Goal: Communication & Community: Share content

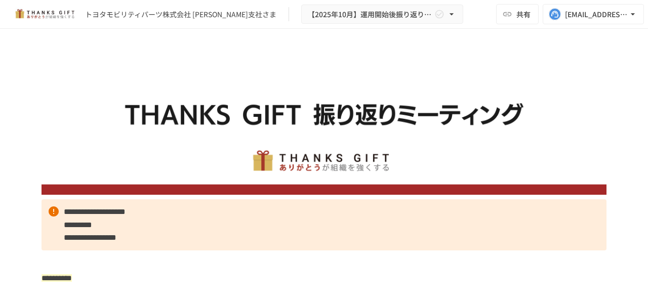
scroll to position [2554, 0]
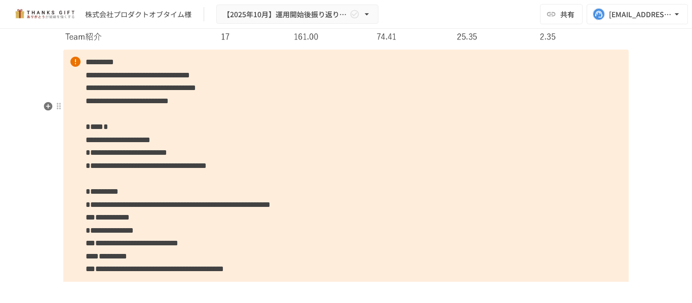
scroll to position [3554, 0]
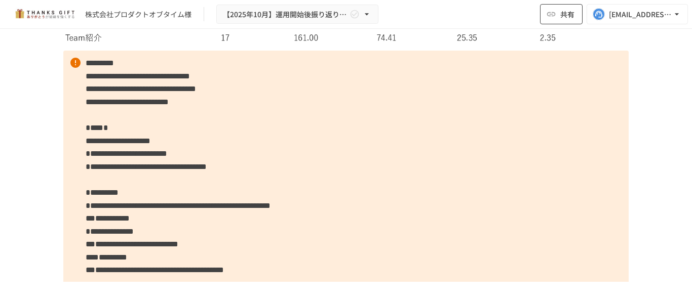
click at [565, 12] on span "共有" at bounding box center [567, 14] width 14 height 11
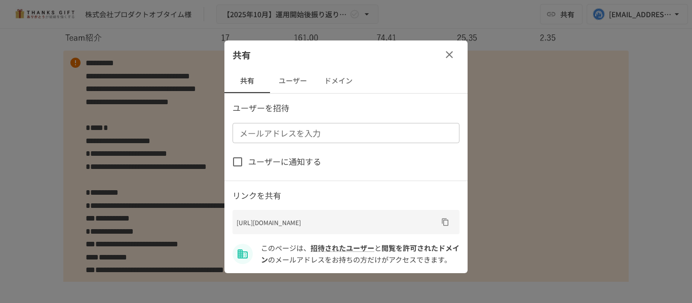
click at [335, 136] on input "メールアドレスを入力" at bounding box center [344, 133] width 219 height 14
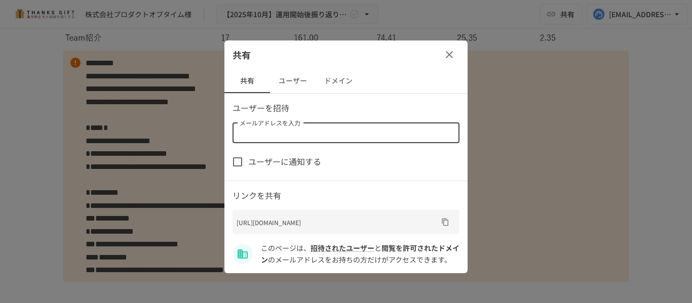
paste input "**********"
type input "**********"
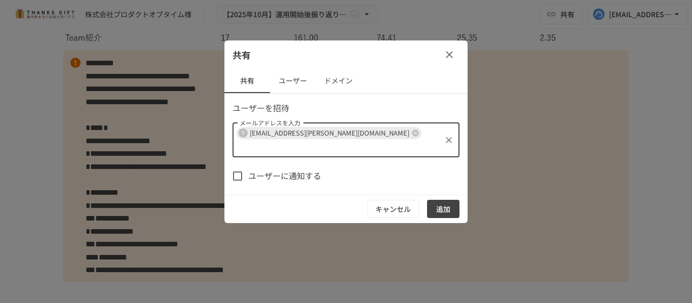
click at [444, 200] on button "追加" at bounding box center [443, 209] width 32 height 19
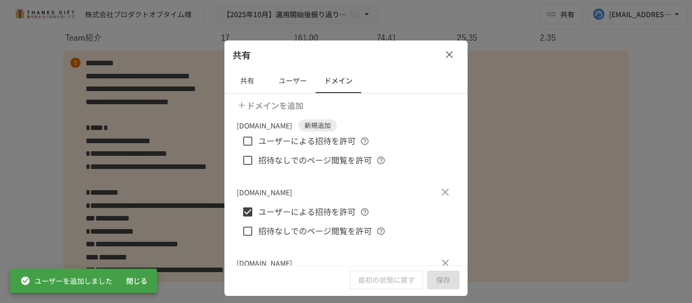
scroll to position [51, 0]
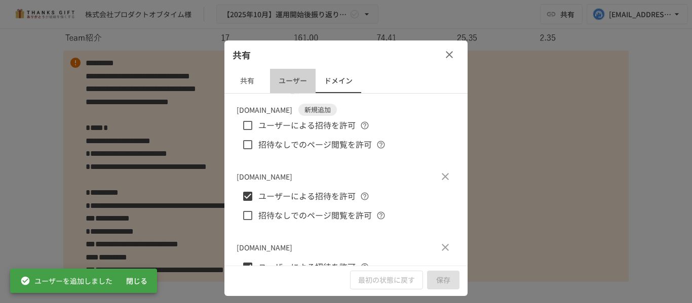
click at [304, 81] on button "ユーザー" at bounding box center [293, 81] width 46 height 24
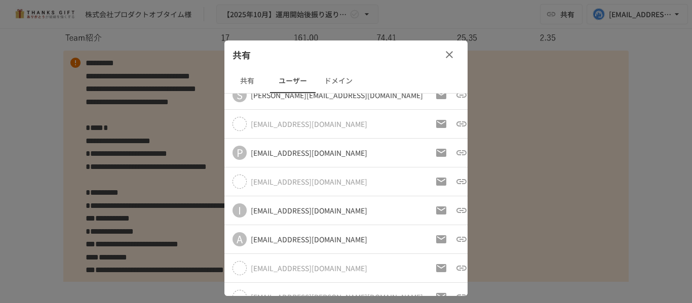
scroll to position [0, 0]
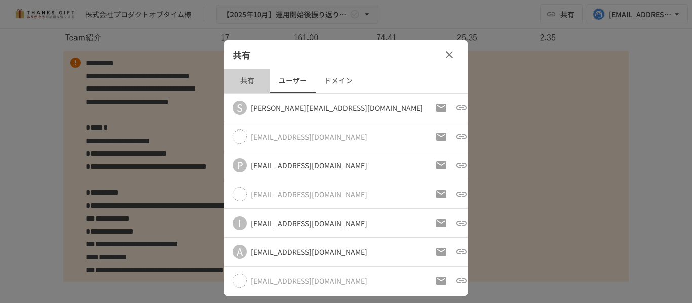
click at [259, 88] on button "共有" at bounding box center [247, 81] width 46 height 24
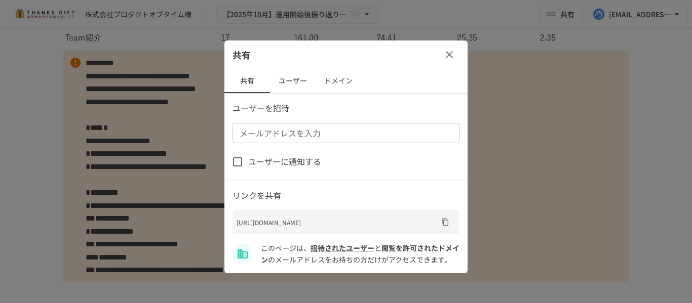
click at [301, 85] on button "ユーザー" at bounding box center [293, 81] width 46 height 24
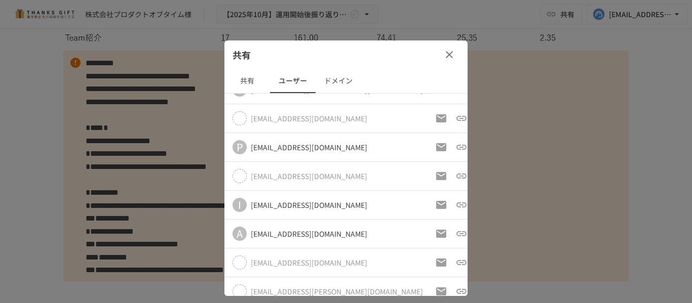
scroll to position [28, 0]
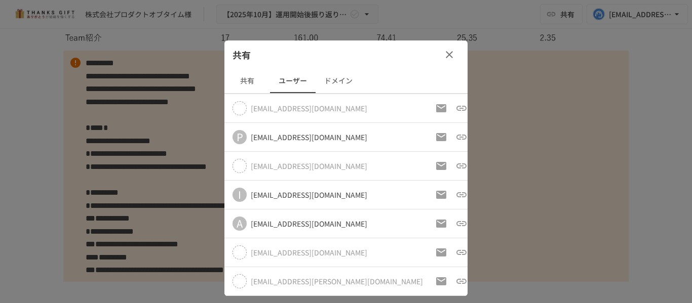
click at [476, 283] on icon "button" at bounding box center [482, 281] width 12 height 12
click at [433, 280] on p "アクセス許可を取り消す" at bounding box center [403, 281] width 89 height 13
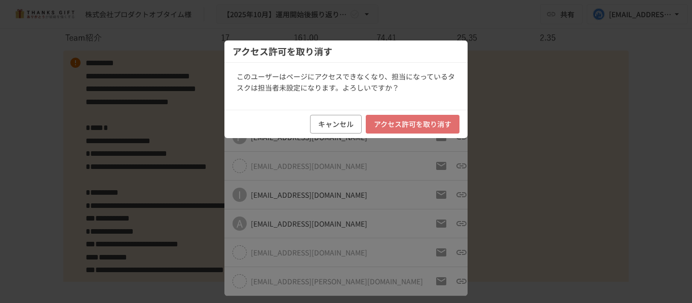
click at [396, 125] on button "アクセス許可を取り消す" at bounding box center [413, 124] width 94 height 19
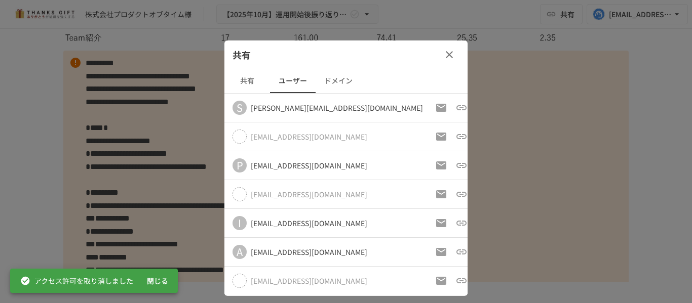
scroll to position [0, 0]
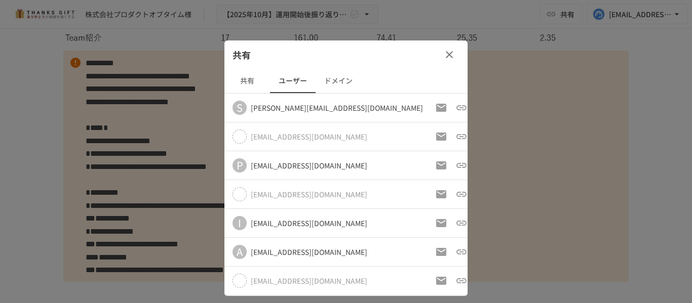
click at [245, 81] on button "共有" at bounding box center [247, 81] width 46 height 24
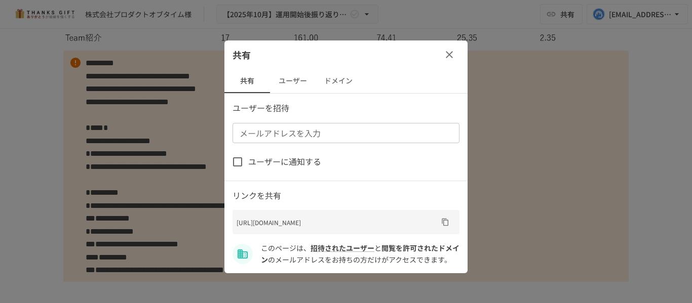
click at [290, 81] on button "ユーザー" at bounding box center [293, 81] width 46 height 24
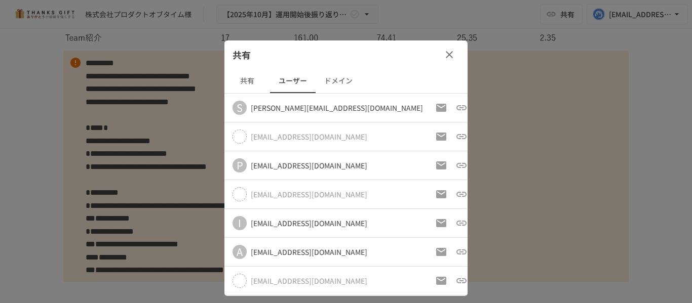
click at [450, 57] on icon "button" at bounding box center [449, 55] width 12 height 12
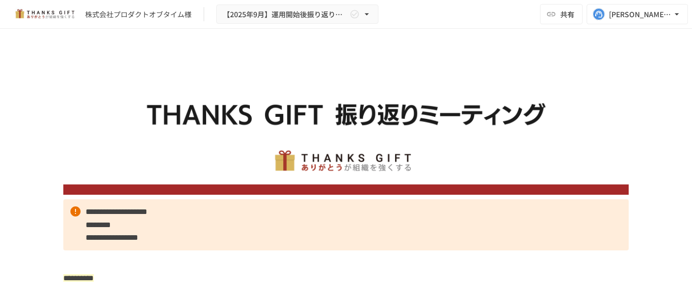
scroll to position [2957, 0]
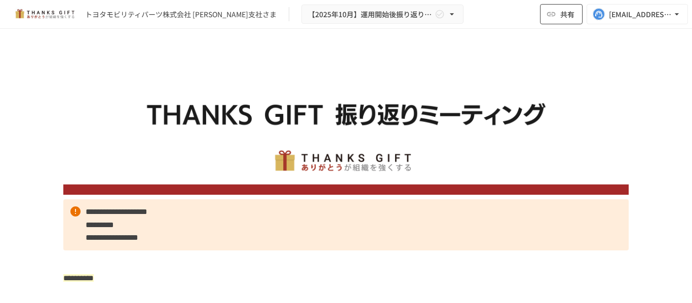
click at [562, 12] on span "共有" at bounding box center [567, 14] width 14 height 11
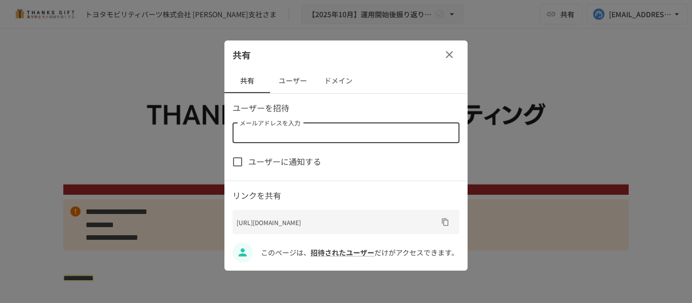
click at [289, 129] on div "メールアドレスを入力 メールアドレスを入力" at bounding box center [345, 133] width 227 height 20
paste input "**********"
type input "**********"
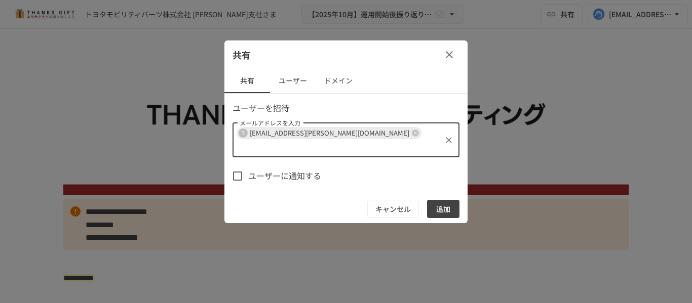
click at [435, 200] on button "追加" at bounding box center [443, 209] width 32 height 19
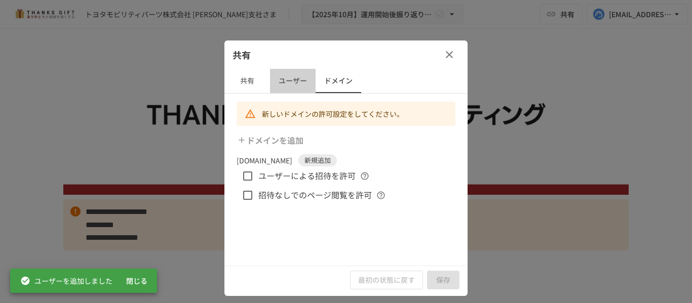
click at [293, 78] on button "ユーザー" at bounding box center [293, 81] width 46 height 24
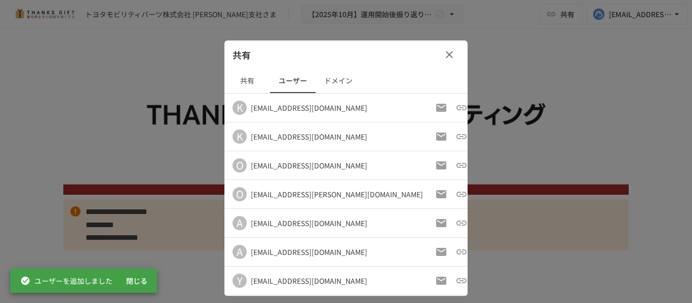
click at [259, 76] on button "共有" at bounding box center [247, 81] width 46 height 24
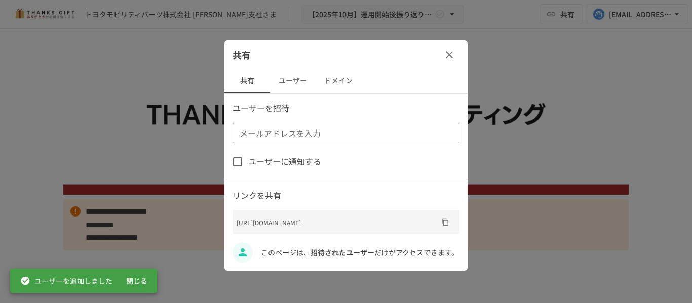
click at [297, 81] on button "ユーザー" at bounding box center [293, 81] width 46 height 24
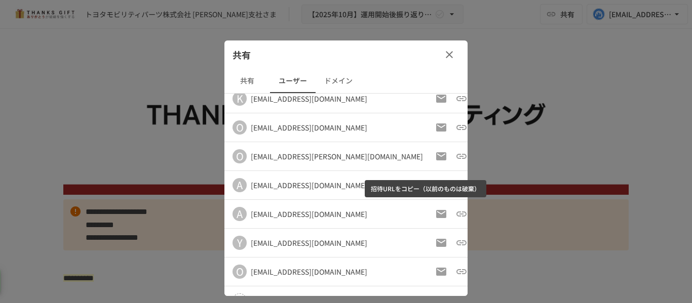
scroll to position [57, 0]
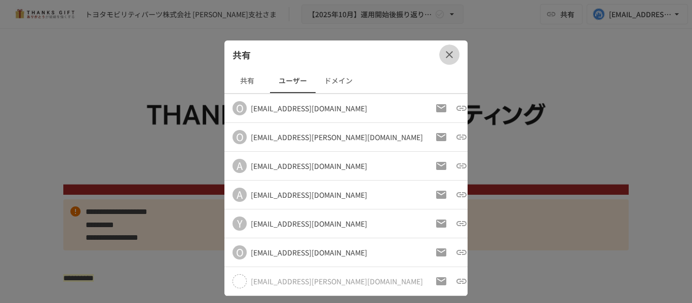
click at [447, 56] on icon "button" at bounding box center [449, 55] width 12 height 12
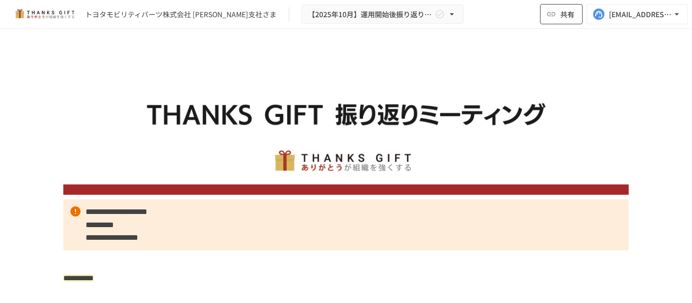
click at [559, 17] on button "共有" at bounding box center [561, 14] width 43 height 20
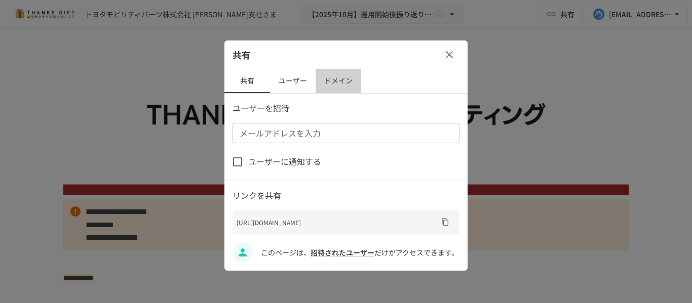
click at [320, 77] on button "ドメイン" at bounding box center [338, 81] width 46 height 24
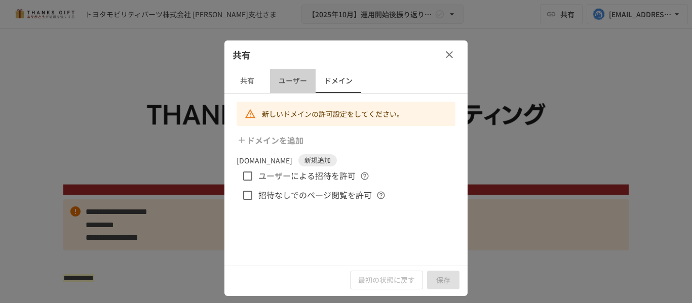
click at [309, 81] on button "ユーザー" at bounding box center [293, 81] width 46 height 24
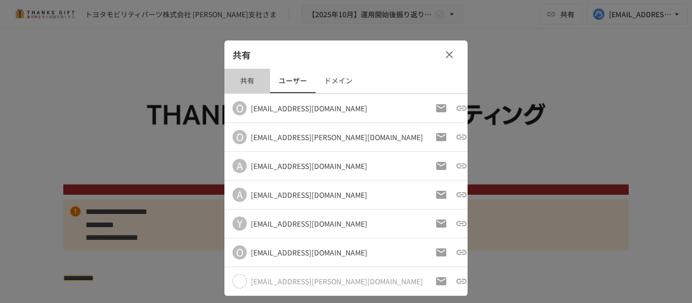
click at [252, 87] on button "共有" at bounding box center [247, 81] width 46 height 24
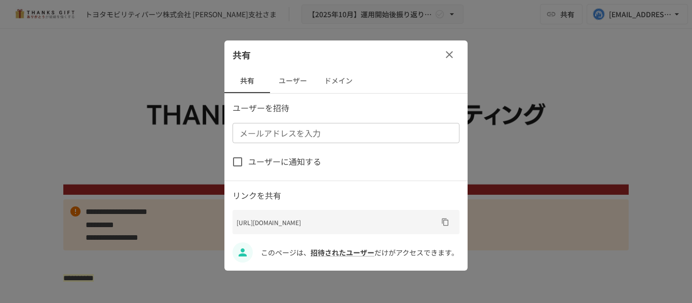
click at [451, 55] on icon "button" at bounding box center [449, 55] width 12 height 12
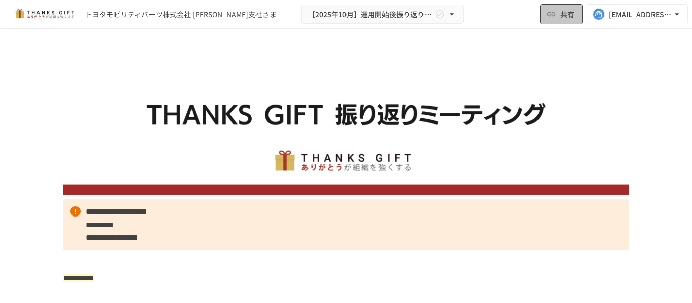
click at [558, 8] on button "共有" at bounding box center [561, 14] width 43 height 20
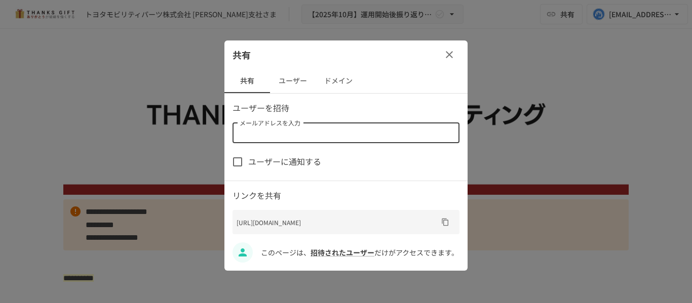
click at [355, 131] on input "メールアドレスを入力" at bounding box center [344, 133] width 219 height 14
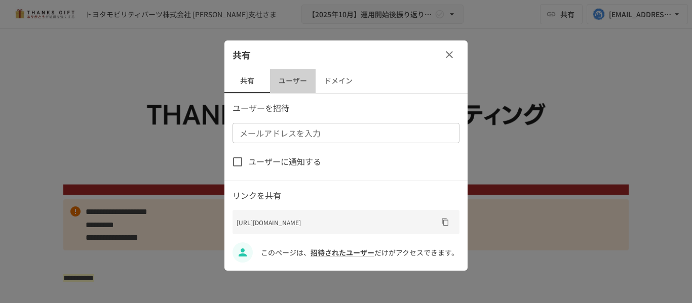
click at [296, 85] on button "ユーザー" at bounding box center [293, 81] width 46 height 24
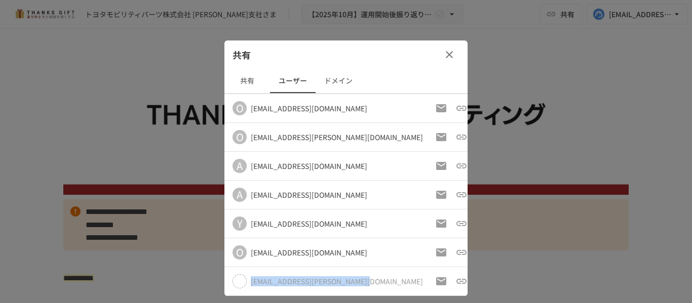
drag, startPoint x: 250, startPoint y: 279, endPoint x: 359, endPoint y: 285, distance: 108.5
click at [359, 285] on div "tarukawa-sayu@toyota-mp.co.jp" at bounding box center [327, 281] width 190 height 14
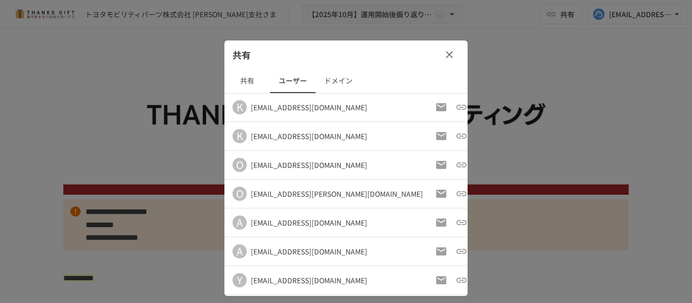
scroll to position [0, 0]
click at [251, 83] on button "共有" at bounding box center [247, 81] width 46 height 24
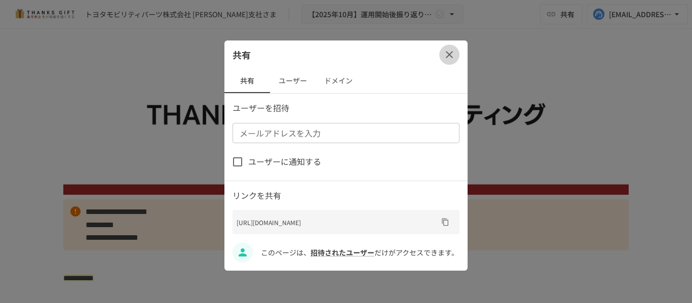
click at [451, 50] on icon "button" at bounding box center [449, 55] width 12 height 12
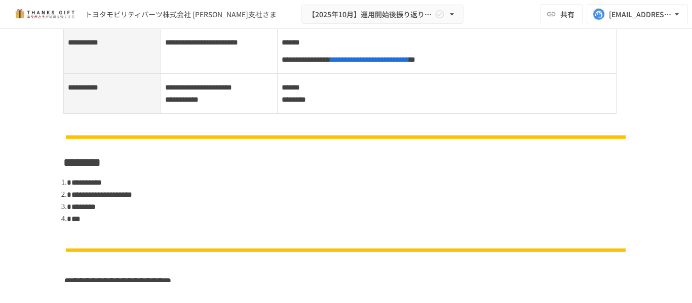
scroll to position [456, 0]
